Goal: Find specific page/section: Find specific page/section

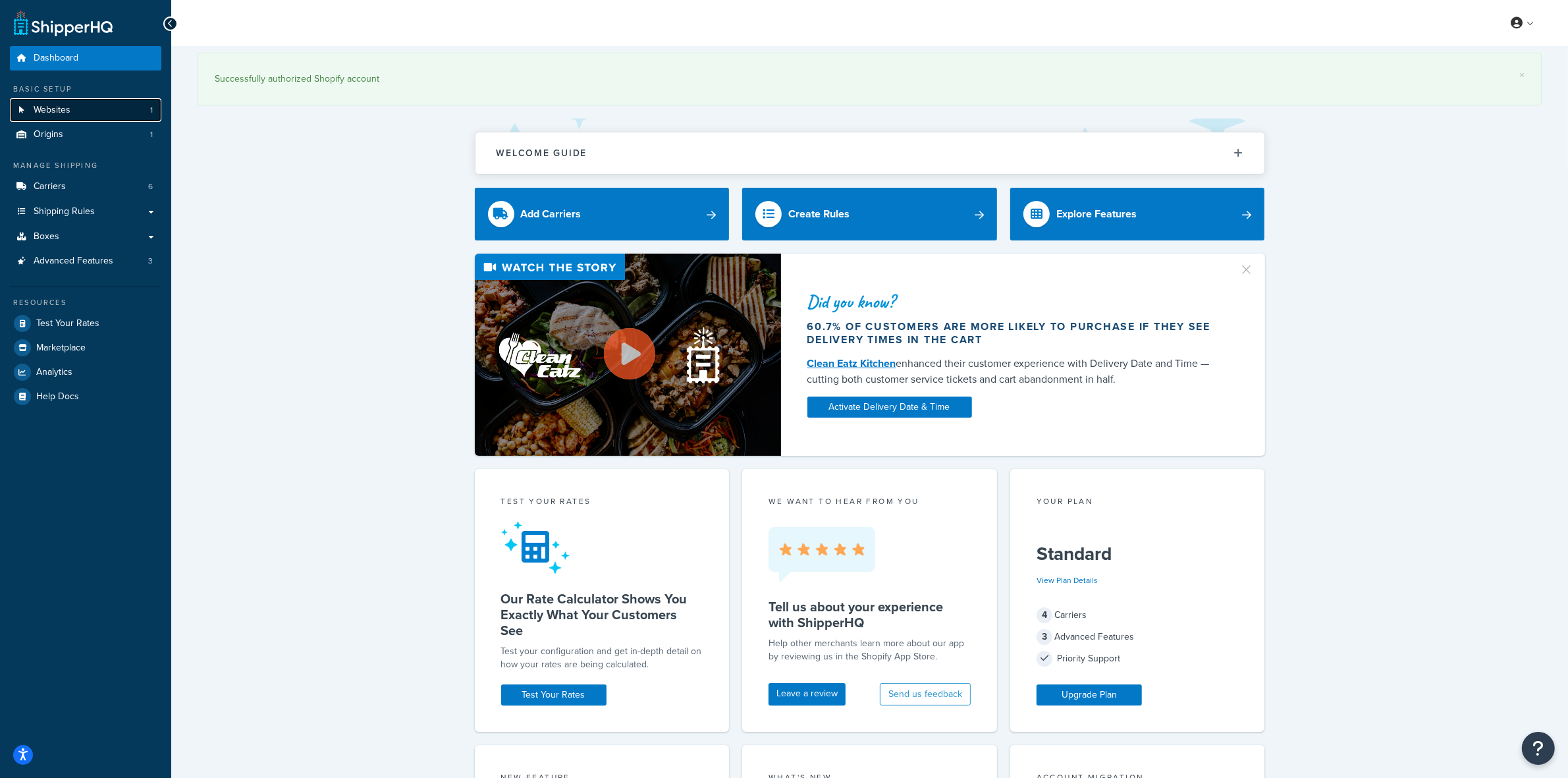
click at [53, 105] on span "Websites" at bounding box center [52, 110] width 37 height 11
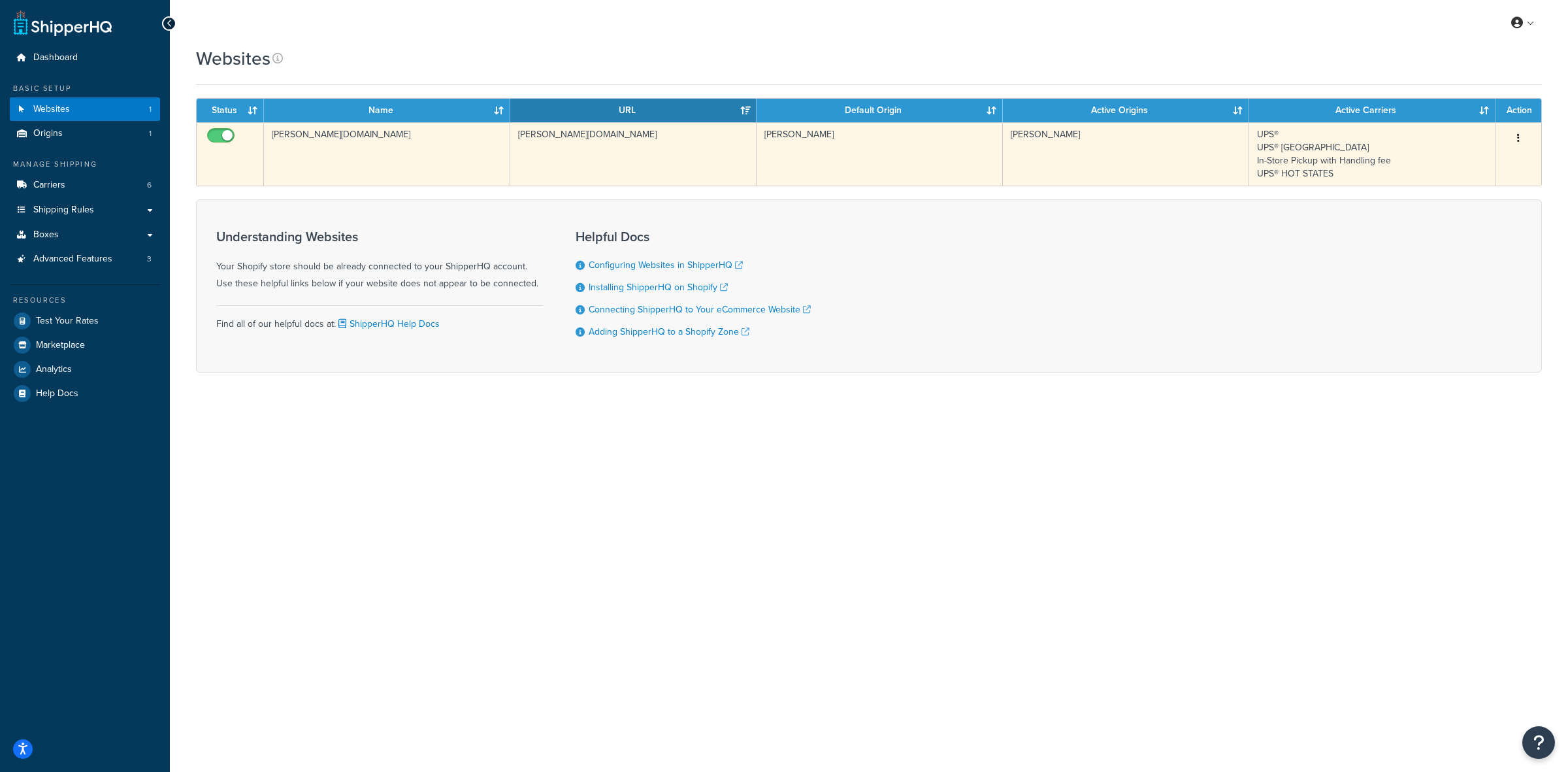
click at [1518, 137] on button "button" at bounding box center [1518, 138] width 18 height 21
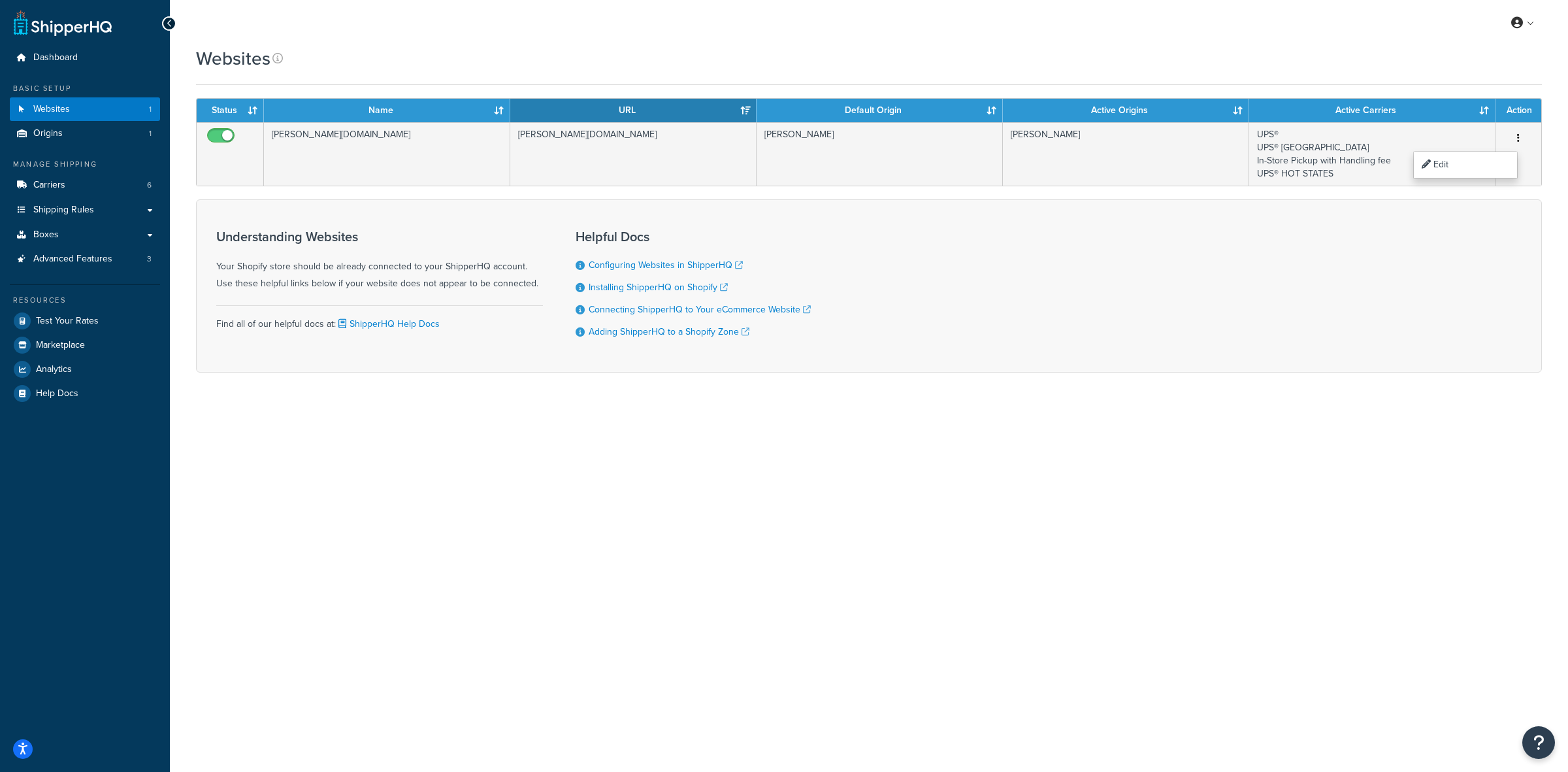
click at [1427, 60] on div "Websites" at bounding box center [869, 58] width 1346 height 25
